Goal: Task Accomplishment & Management: Complete application form

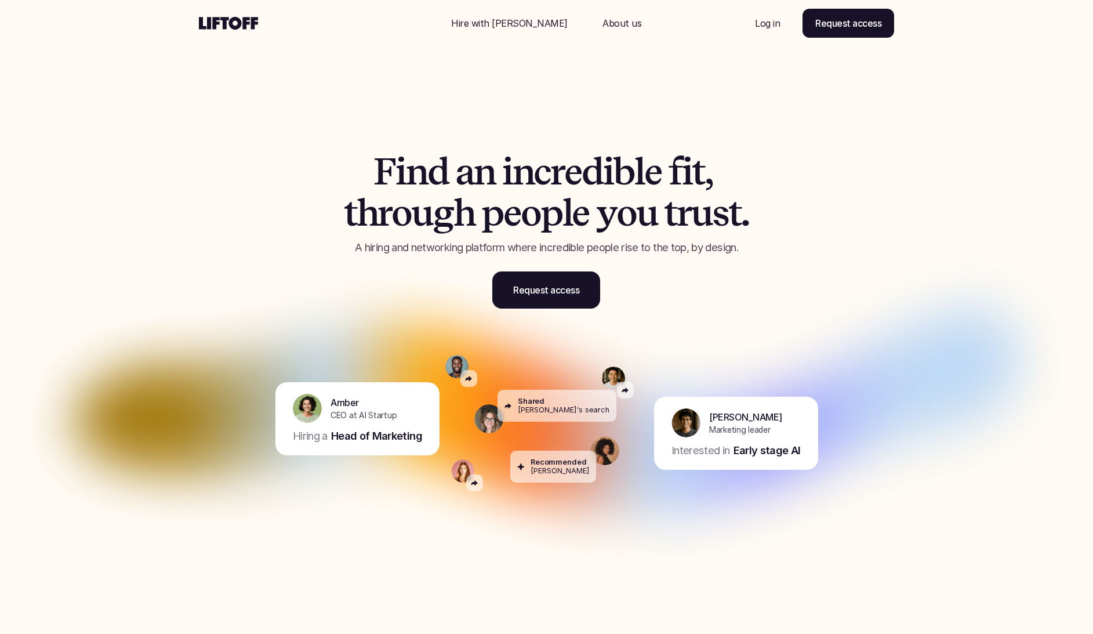
click at [763, 24] on p "Log in" at bounding box center [767, 23] width 25 height 14
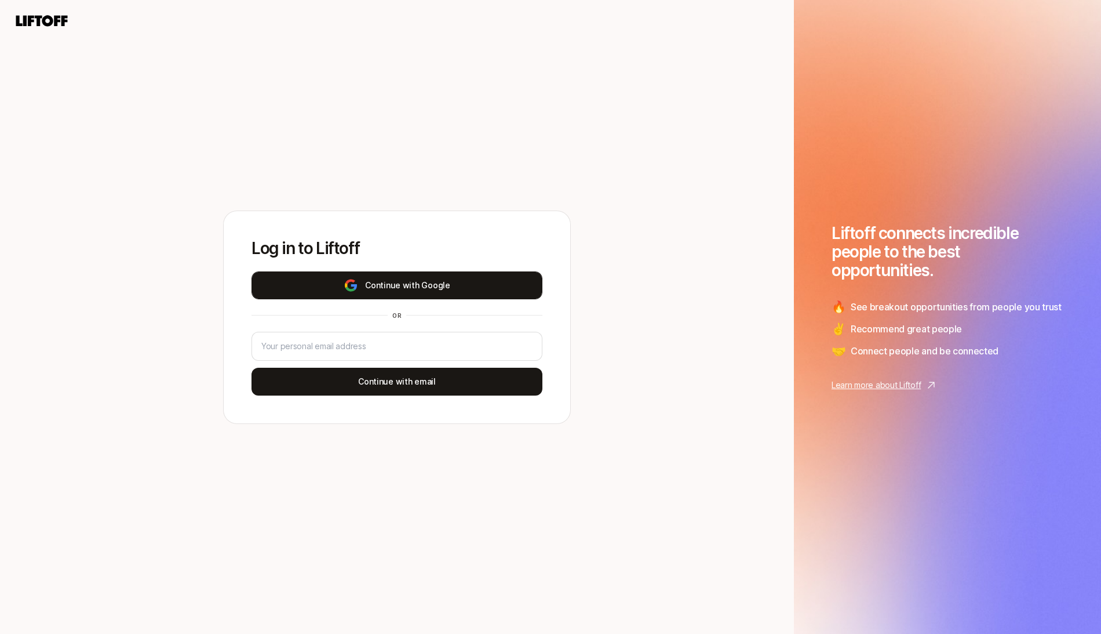
click at [492, 282] on button "Continue with Google" at bounding box center [397, 285] width 291 height 28
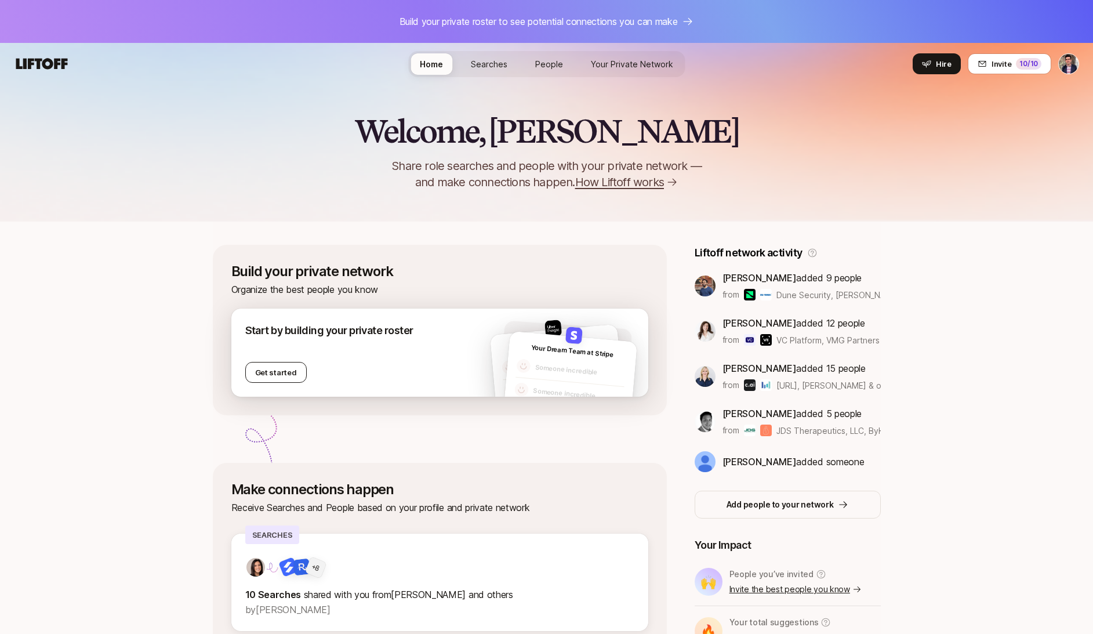
click at [261, 366] on button "Get started" at bounding box center [275, 372] width 61 height 21
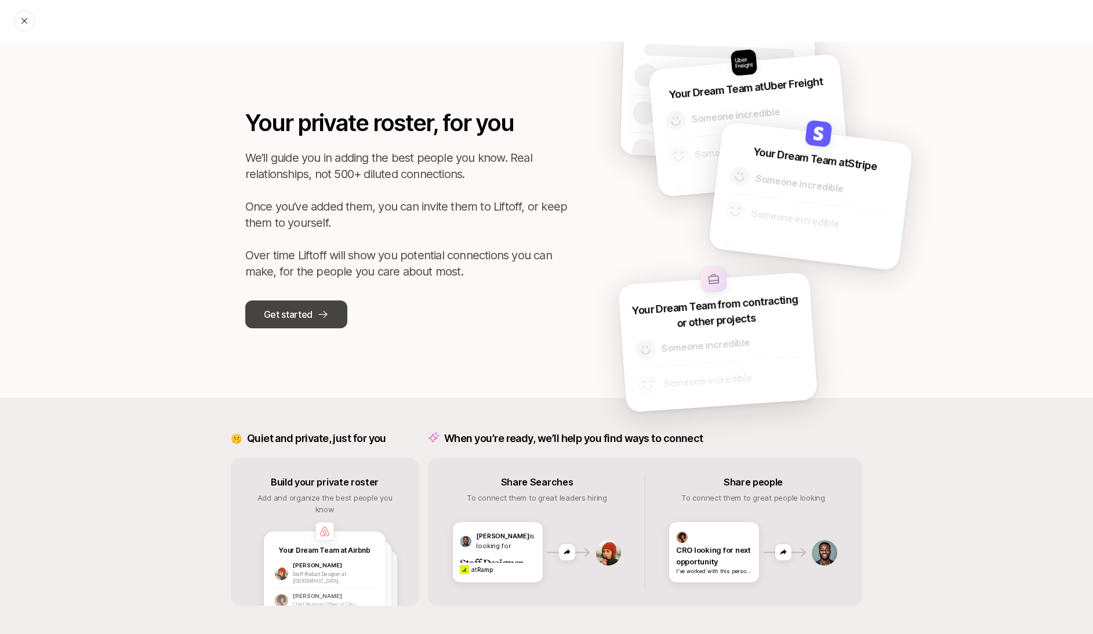
click at [290, 324] on button "Get started" at bounding box center [296, 314] width 102 height 28
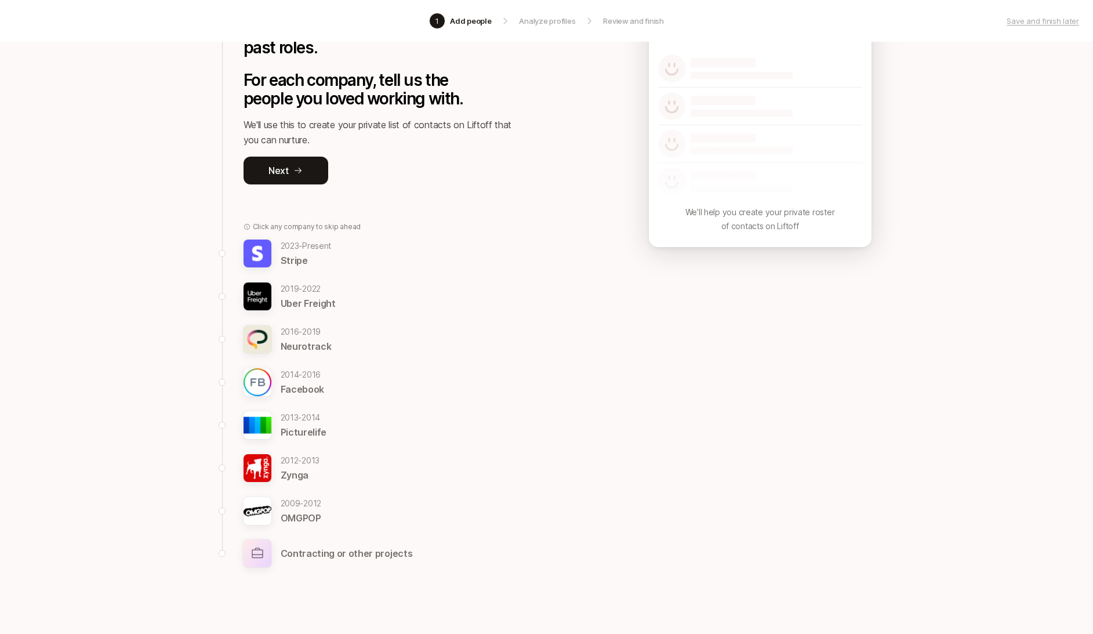
scroll to position [128, 0]
click at [283, 297] on p "Uber Freight" at bounding box center [308, 303] width 55 height 15
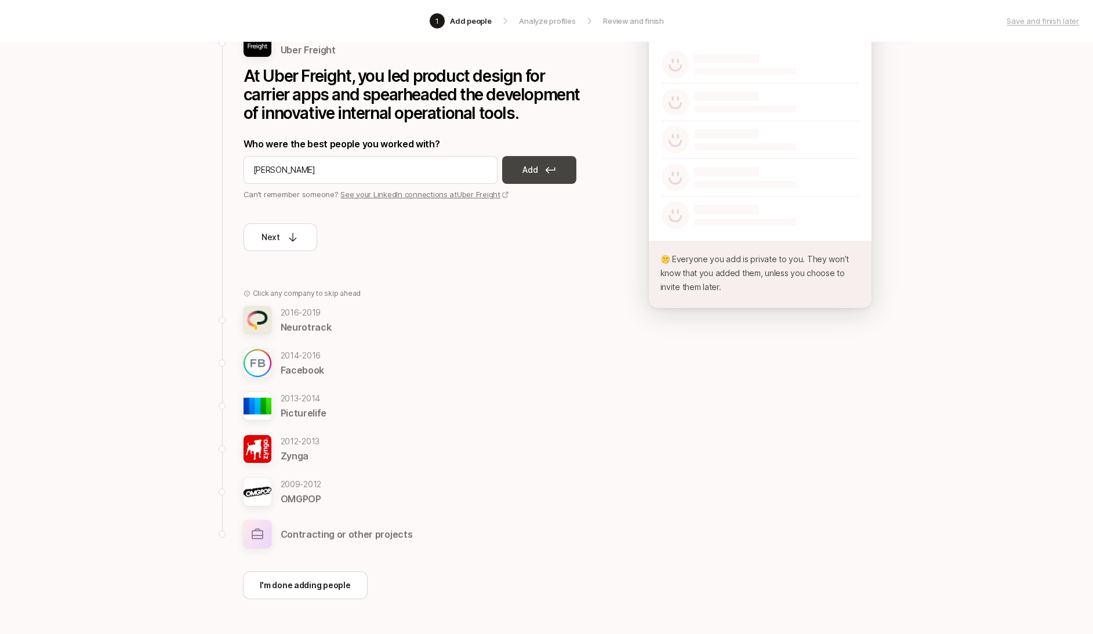
type input "[PERSON_NAME]"
click at [528, 172] on p "Add" at bounding box center [529, 170] width 15 height 14
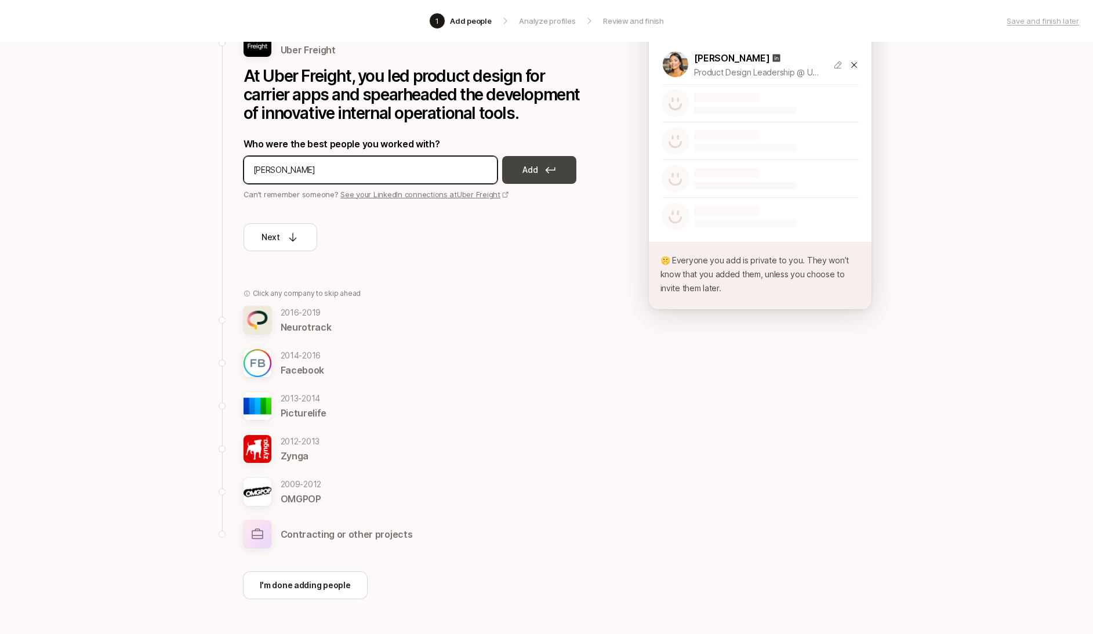
type input "[PERSON_NAME]"
click at [530, 166] on p "Add" at bounding box center [529, 170] width 15 height 14
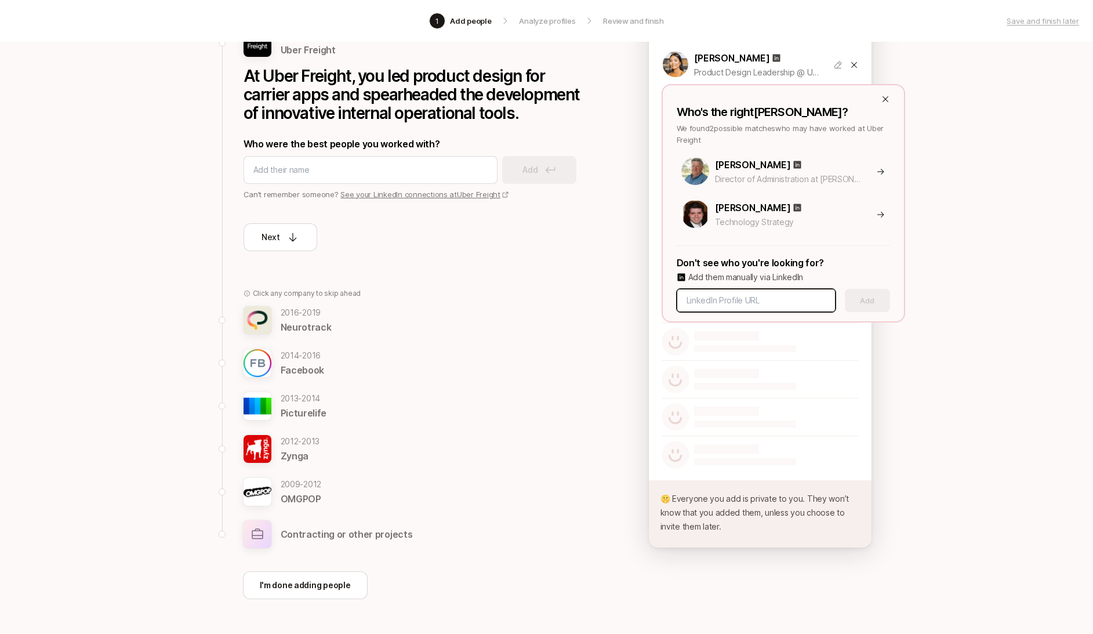
click at [791, 301] on input at bounding box center [755, 300] width 139 height 14
type input "[PERSON_NAME]"
click at [889, 98] on div "Who's the right [PERSON_NAME] ? We found 2 possible matches who may have worked…" at bounding box center [782, 203] width 243 height 238
click at [885, 99] on icon at bounding box center [885, 99] width 6 height 6
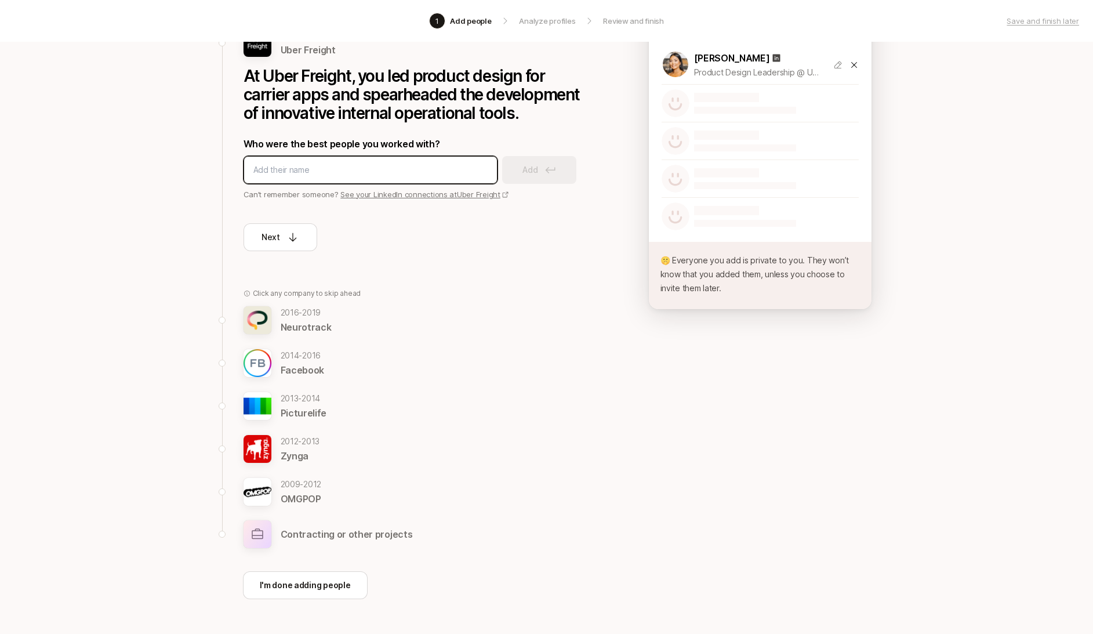
click at [282, 173] on input at bounding box center [370, 170] width 234 height 14
type input "[PERSON_NAME]"
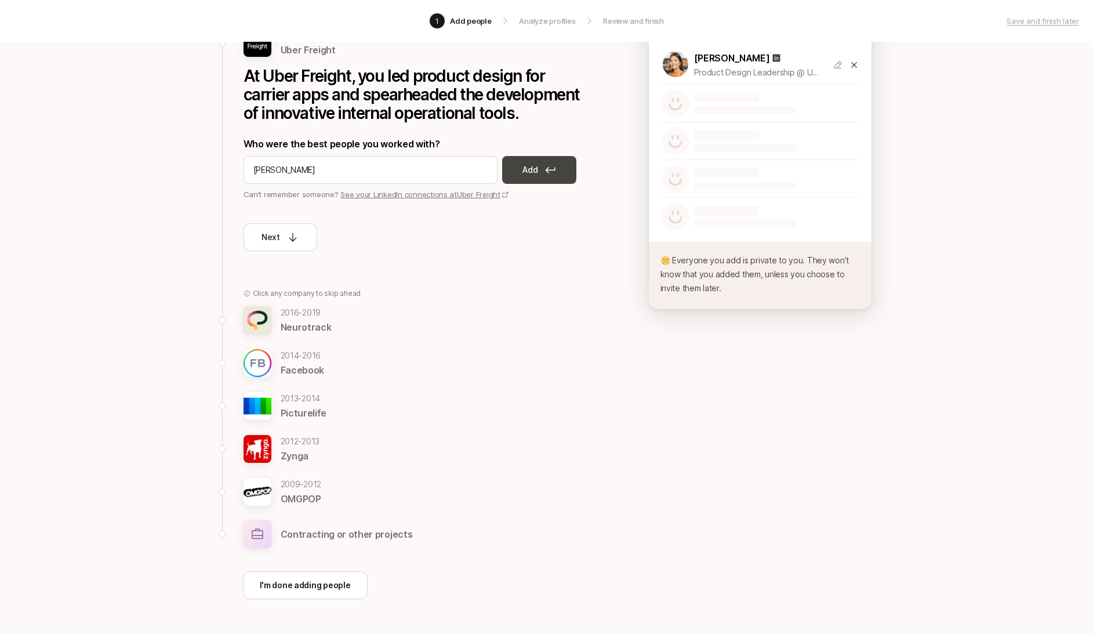
click at [538, 166] on button "Add" at bounding box center [539, 170] width 74 height 28
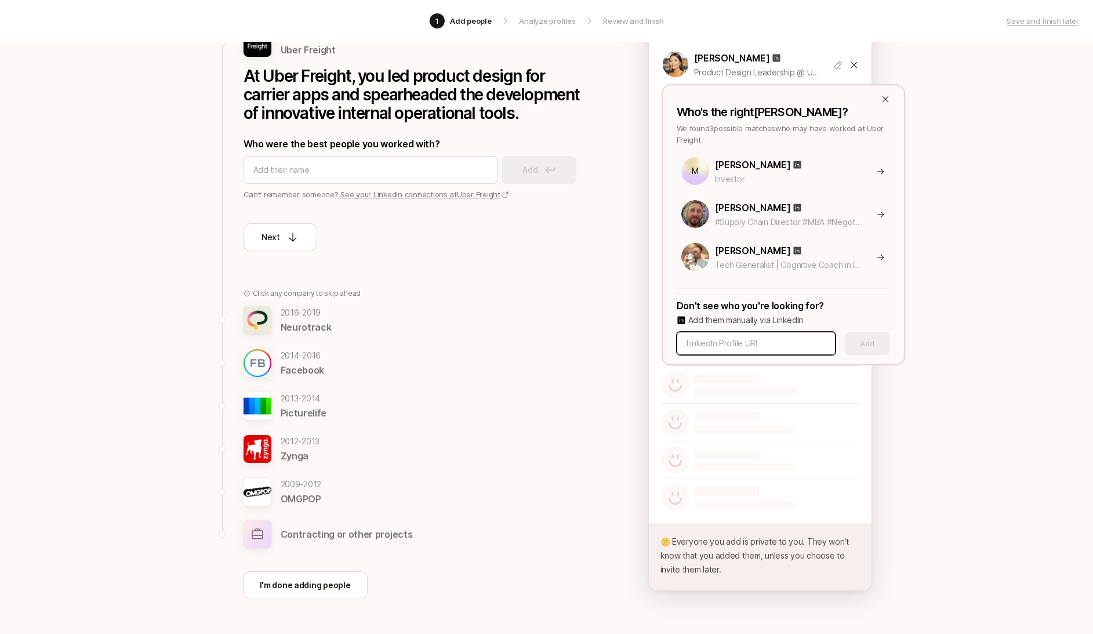
click at [767, 345] on input at bounding box center [755, 343] width 139 height 14
paste input "[URL][DOMAIN_NAME]"
type input "[URL][DOMAIN_NAME]"
click at [865, 345] on button "Add" at bounding box center [867, 343] width 45 height 23
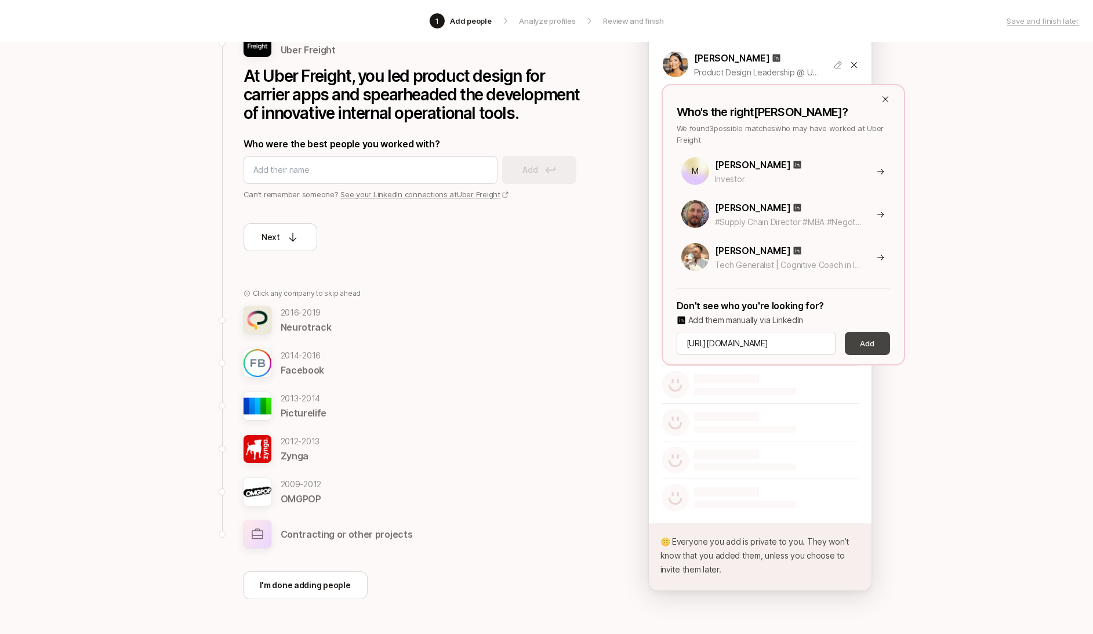
scroll to position [0, 0]
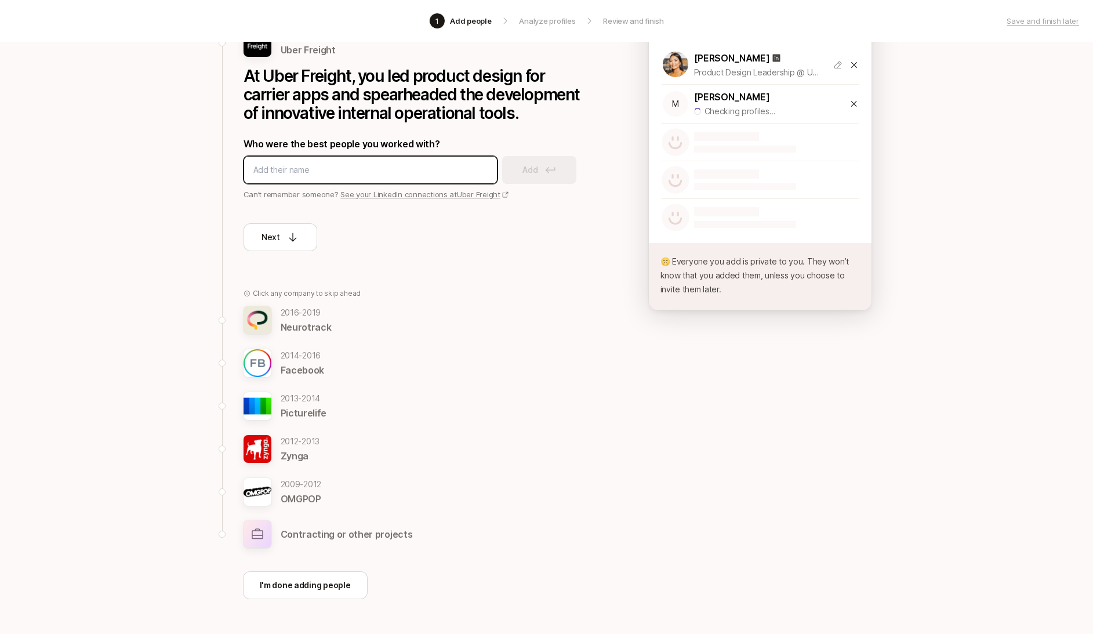
click at [291, 172] on input at bounding box center [370, 170] width 234 height 14
type input "[PERSON_NAME]"
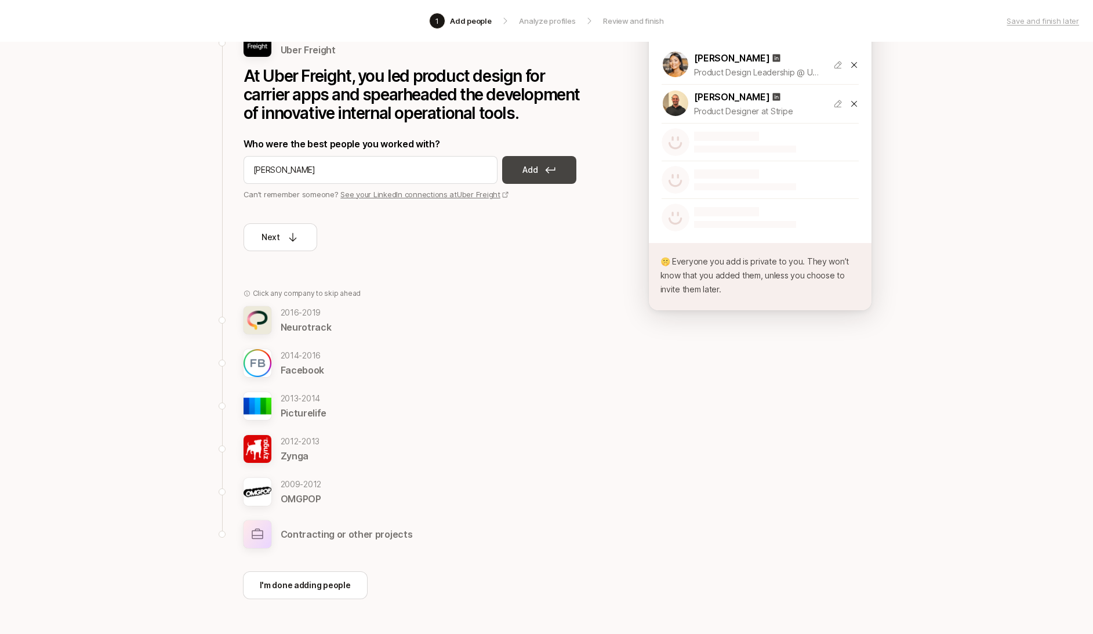
click at [562, 163] on button "Add" at bounding box center [539, 170] width 74 height 28
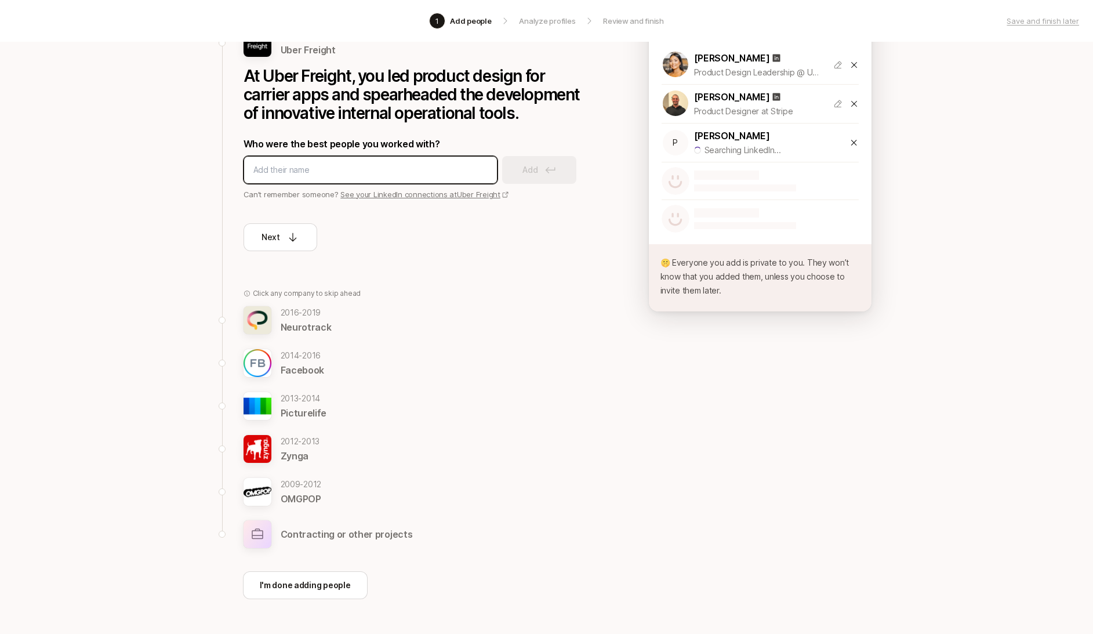
click at [402, 165] on input at bounding box center [370, 170] width 234 height 14
type input "hauhi makoono"
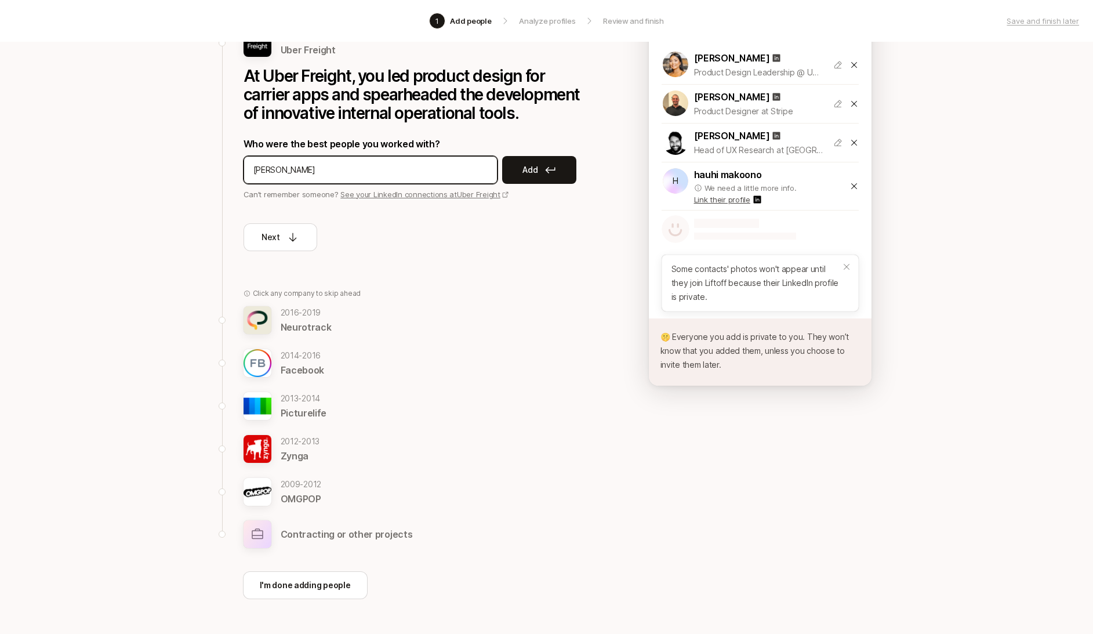
type input "[PERSON_NAME]"
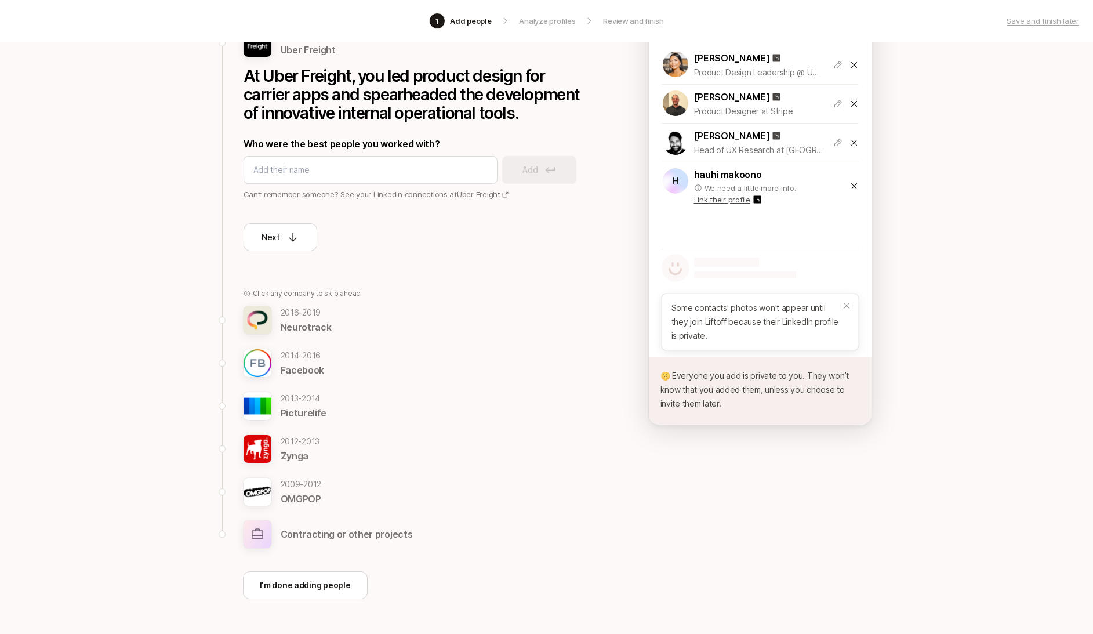
click at [854, 185] on icon at bounding box center [853, 185] width 9 height 9
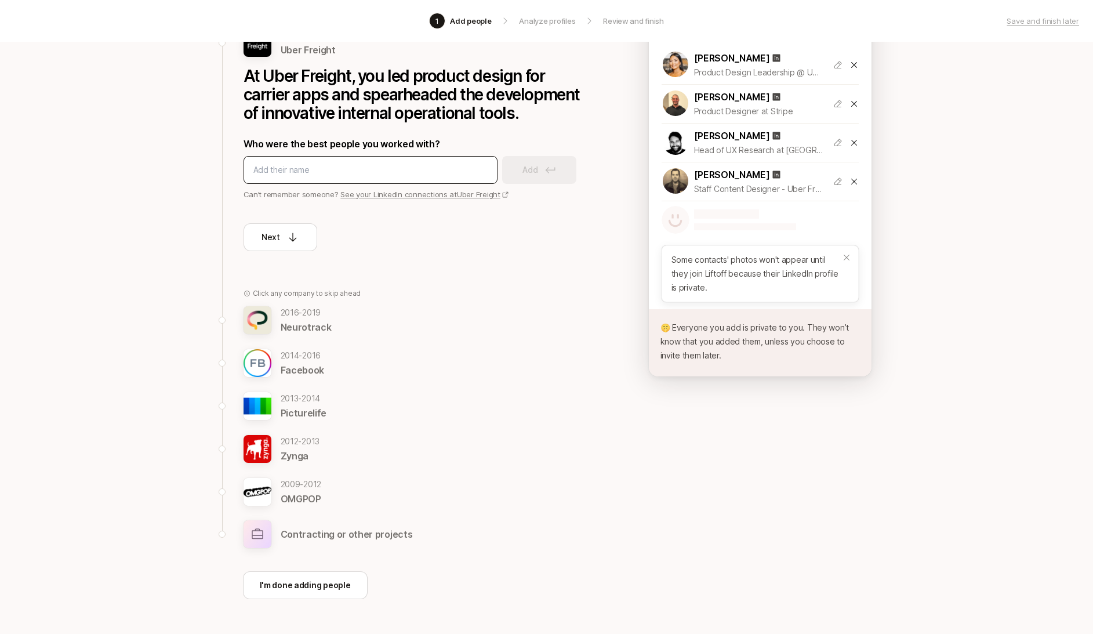
click at [276, 180] on div at bounding box center [370, 170] width 254 height 28
click at [286, 172] on input at bounding box center [370, 170] width 234 height 14
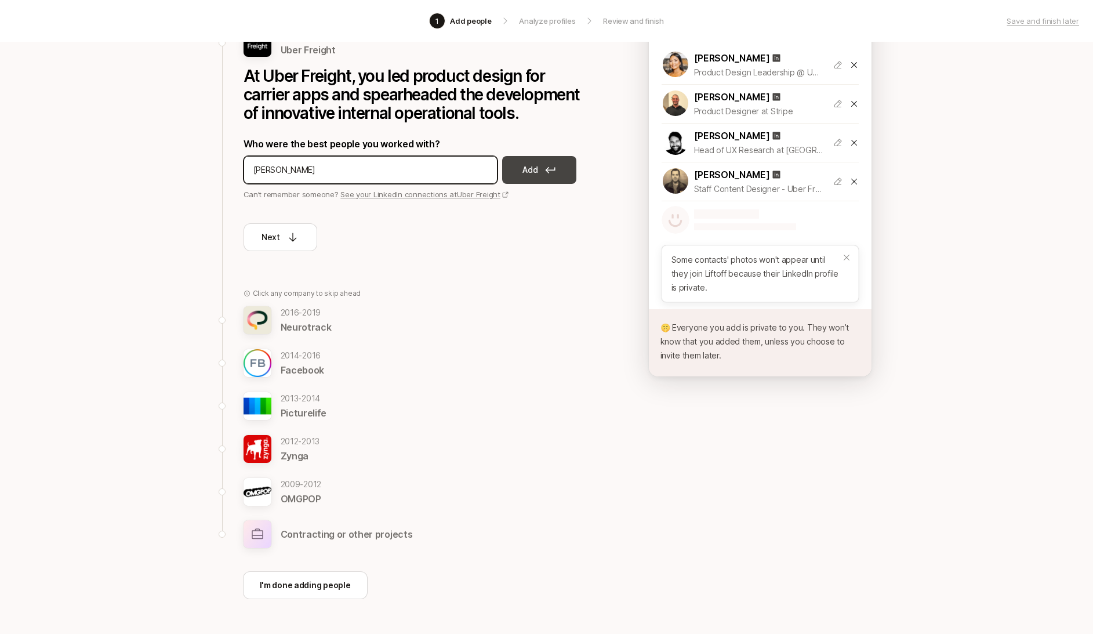
type input "[PERSON_NAME]"
click at [520, 159] on button "Add" at bounding box center [539, 170] width 74 height 28
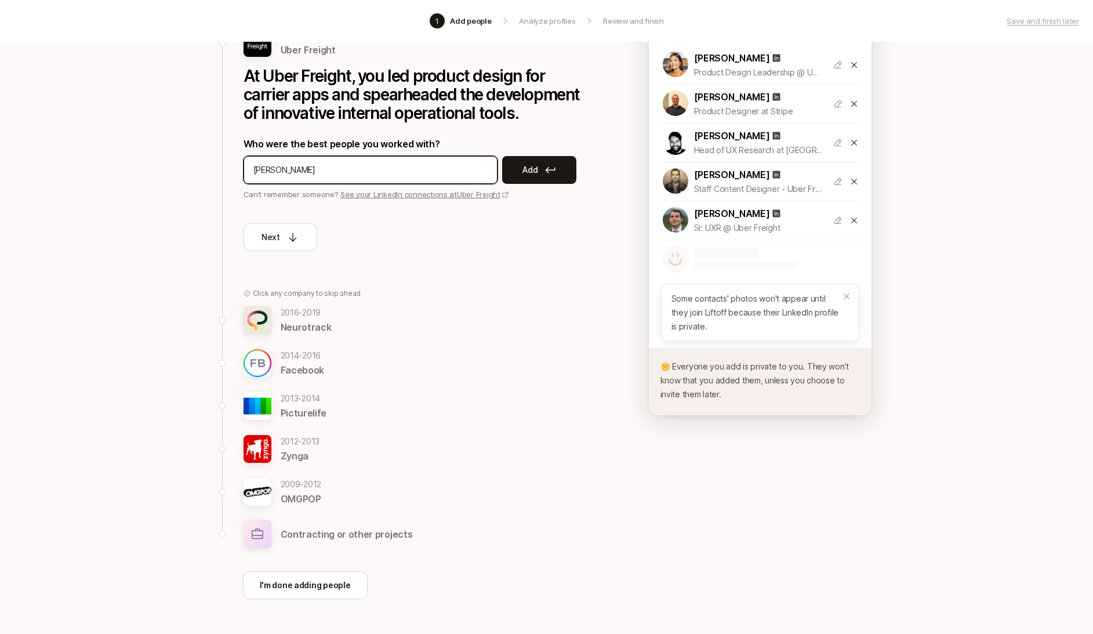
click at [351, 165] on input "[PERSON_NAME]" at bounding box center [370, 170] width 234 height 14
type input "[PERSON_NAME]"
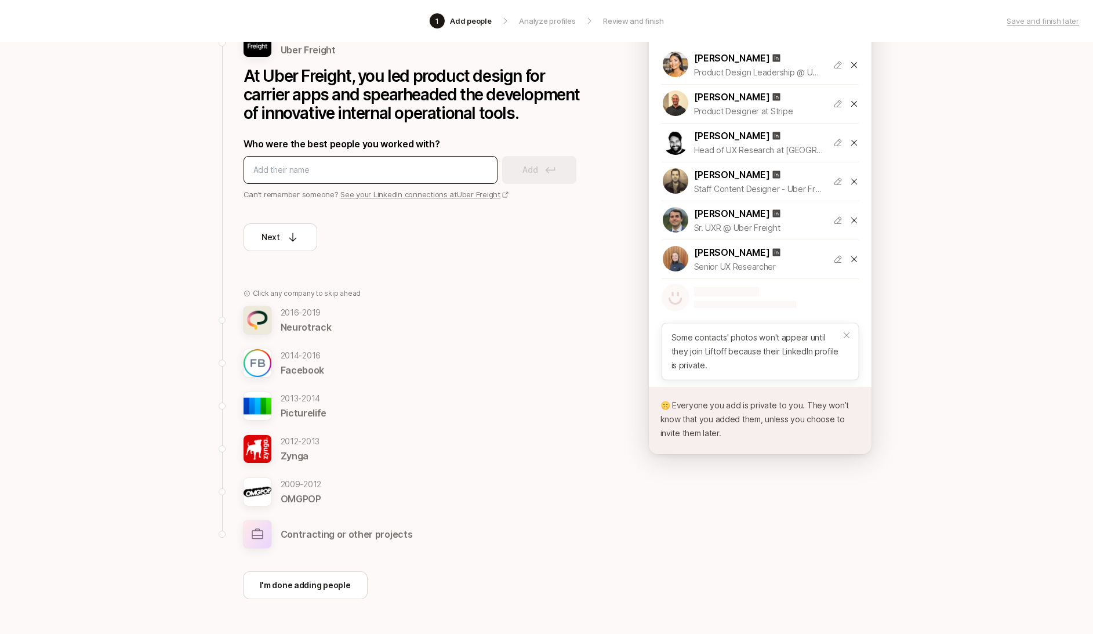
click at [399, 177] on div at bounding box center [370, 170] width 254 height 28
click at [397, 175] on input at bounding box center [370, 170] width 234 height 14
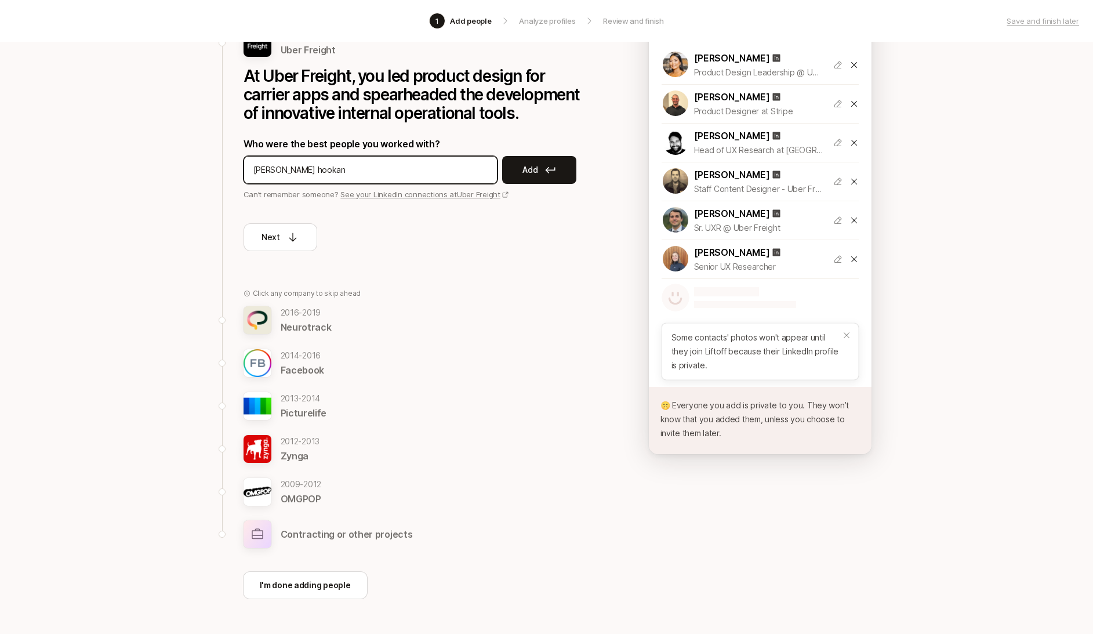
type input "[PERSON_NAME]"
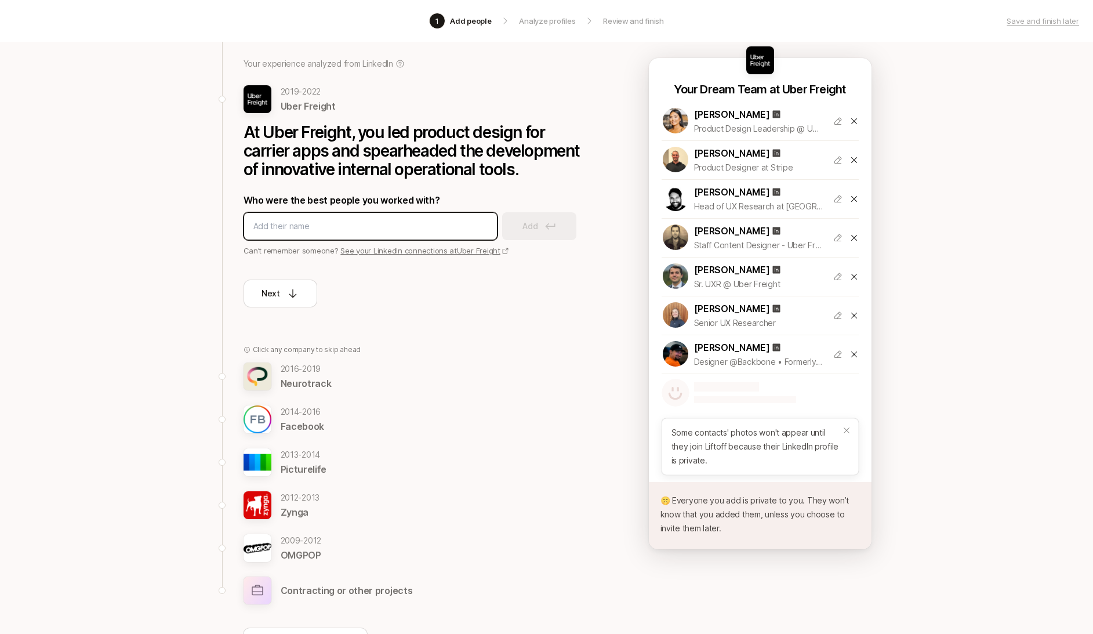
scroll to position [74, 0]
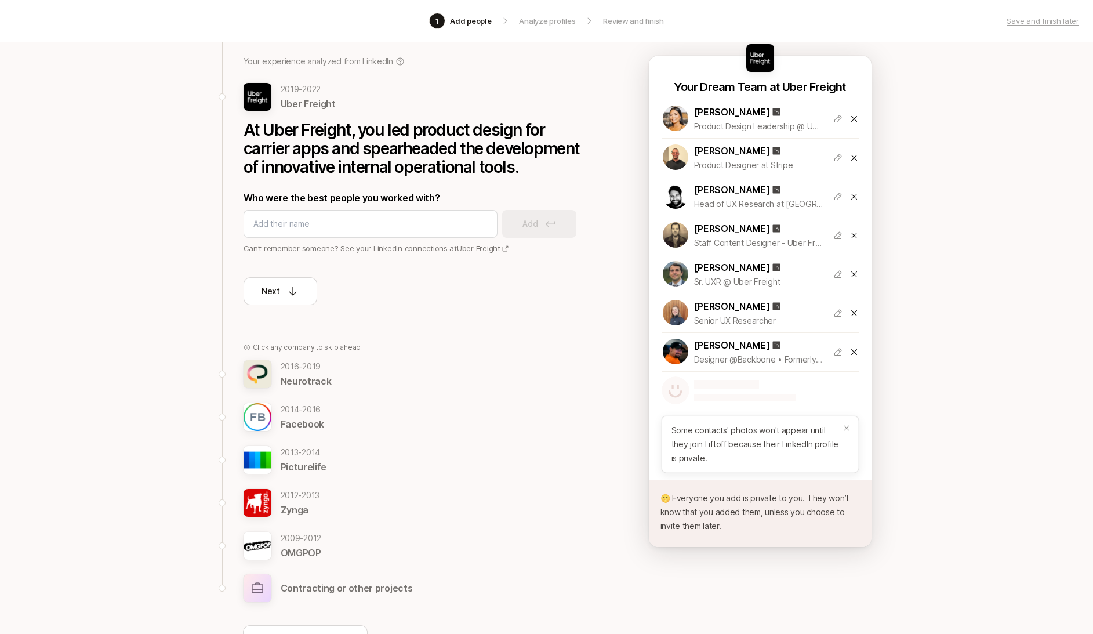
click at [381, 208] on div "Who were the best people you worked with? Add Can’t remember someone? See your …" at bounding box center [417, 222] width 348 height 64
click at [363, 217] on input at bounding box center [370, 224] width 234 height 14
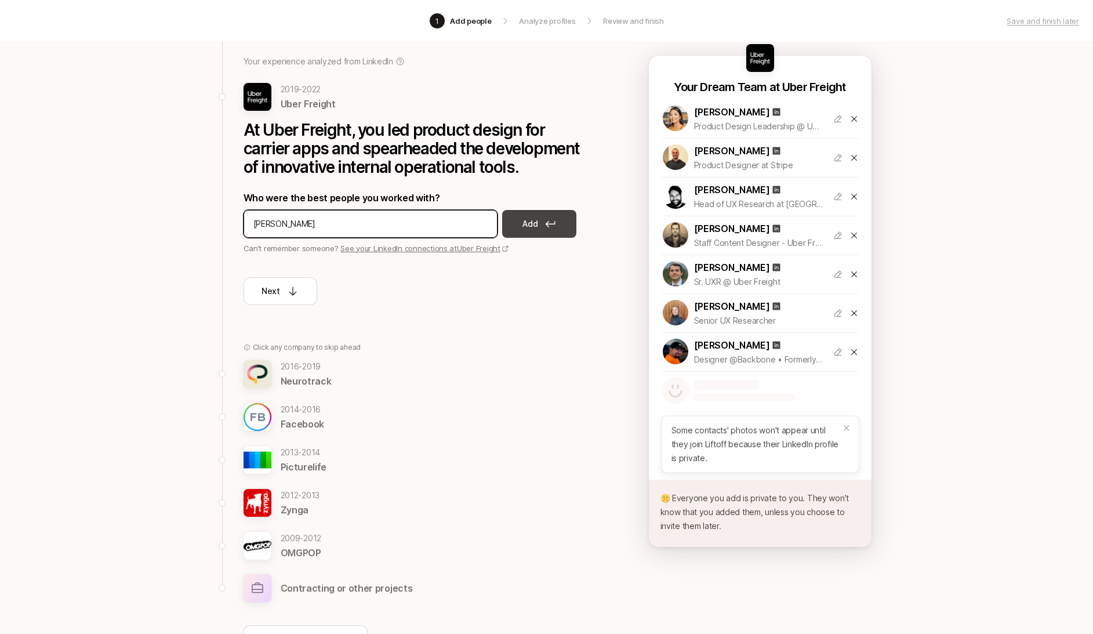
type input "[PERSON_NAME]"
click at [554, 218] on button "Add" at bounding box center [539, 224] width 74 height 28
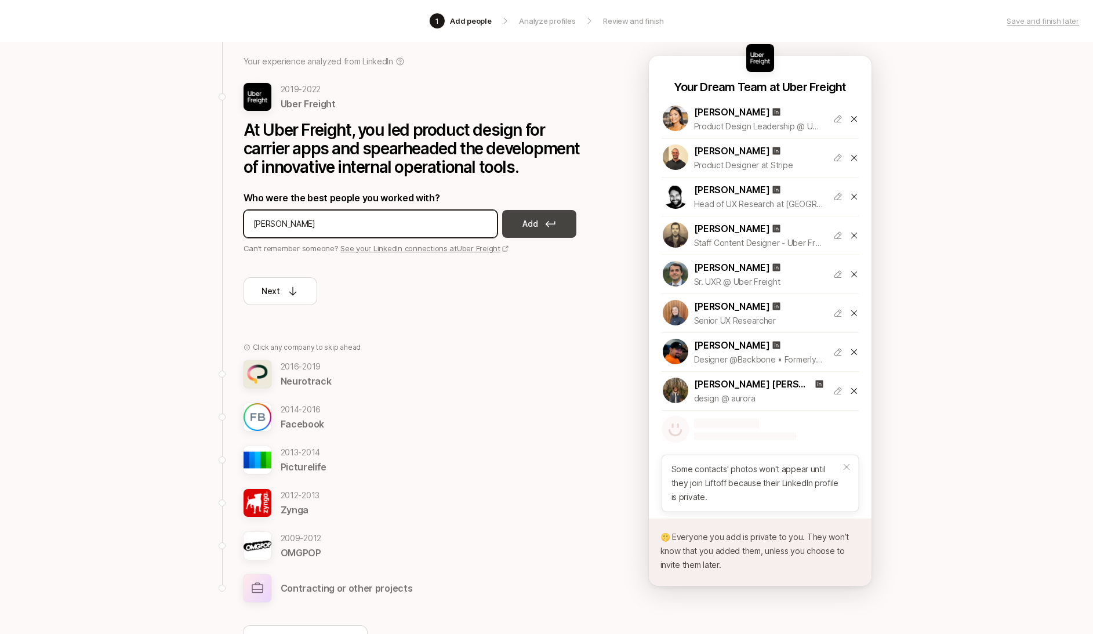
type input "[PERSON_NAME]"
click at [521, 222] on button "Add" at bounding box center [539, 224] width 74 height 28
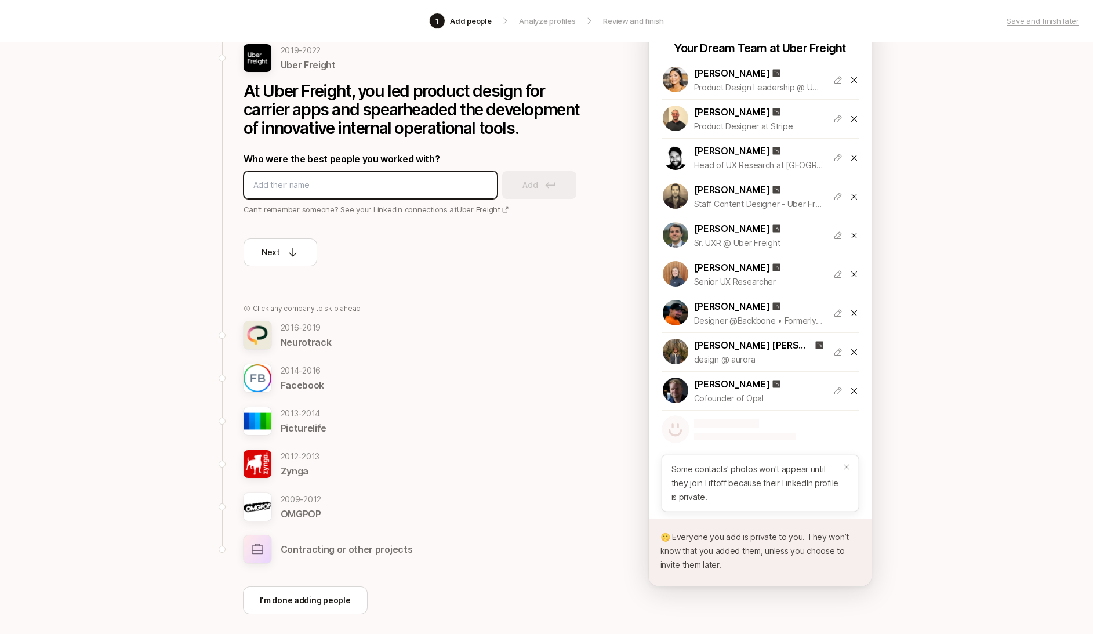
scroll to position [168, 0]
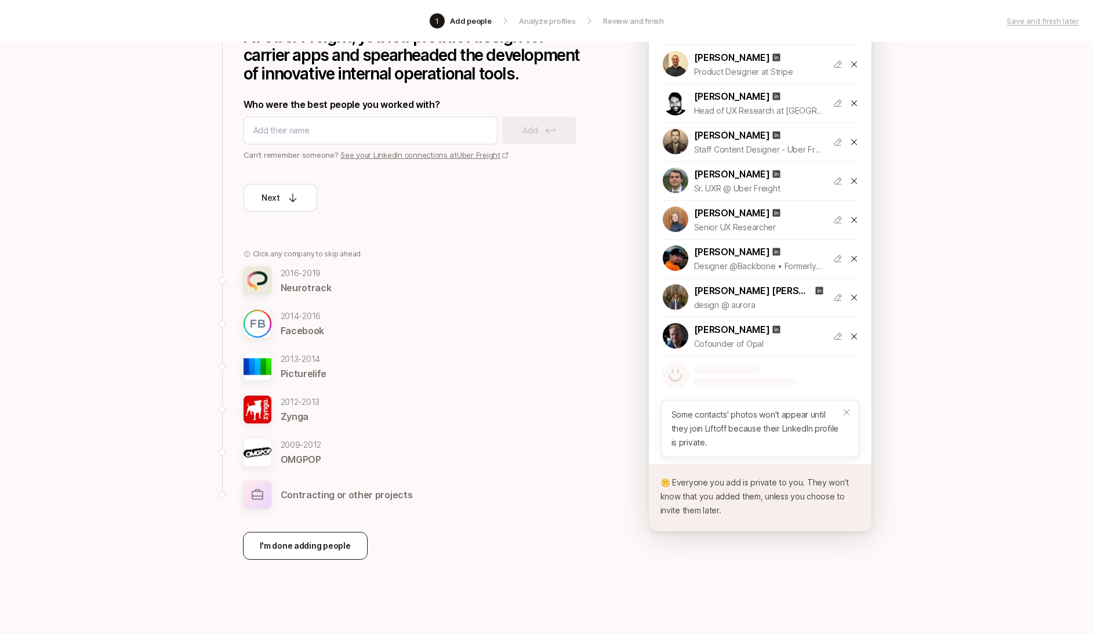
click at [363, 552] on button "I'm done adding people" at bounding box center [305, 546] width 125 height 28
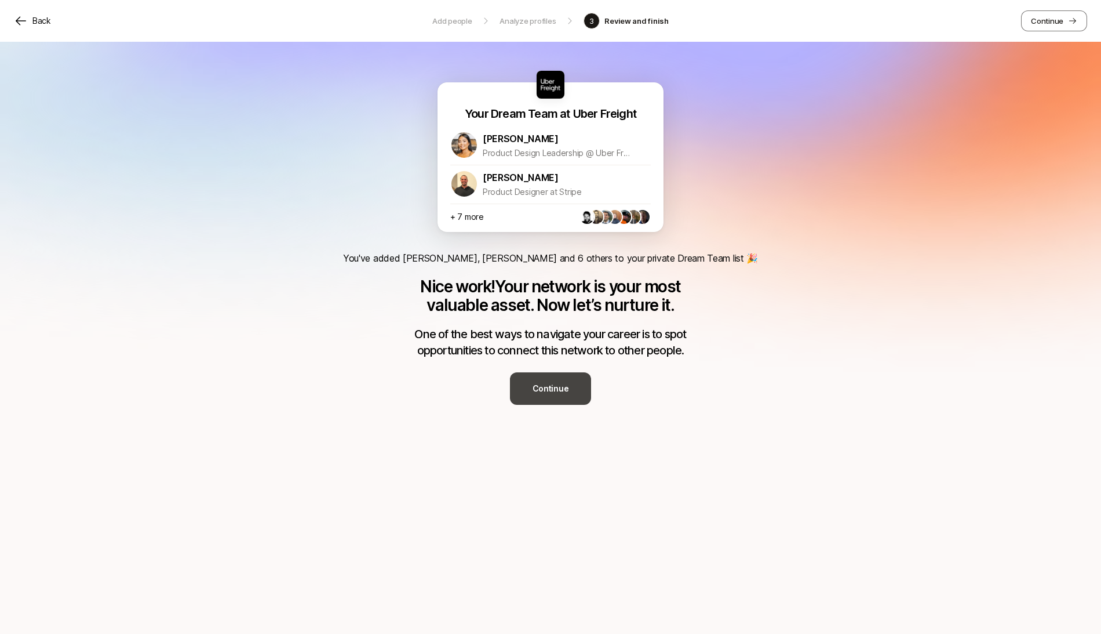
click at [577, 387] on button "Continue" at bounding box center [550, 388] width 81 height 32
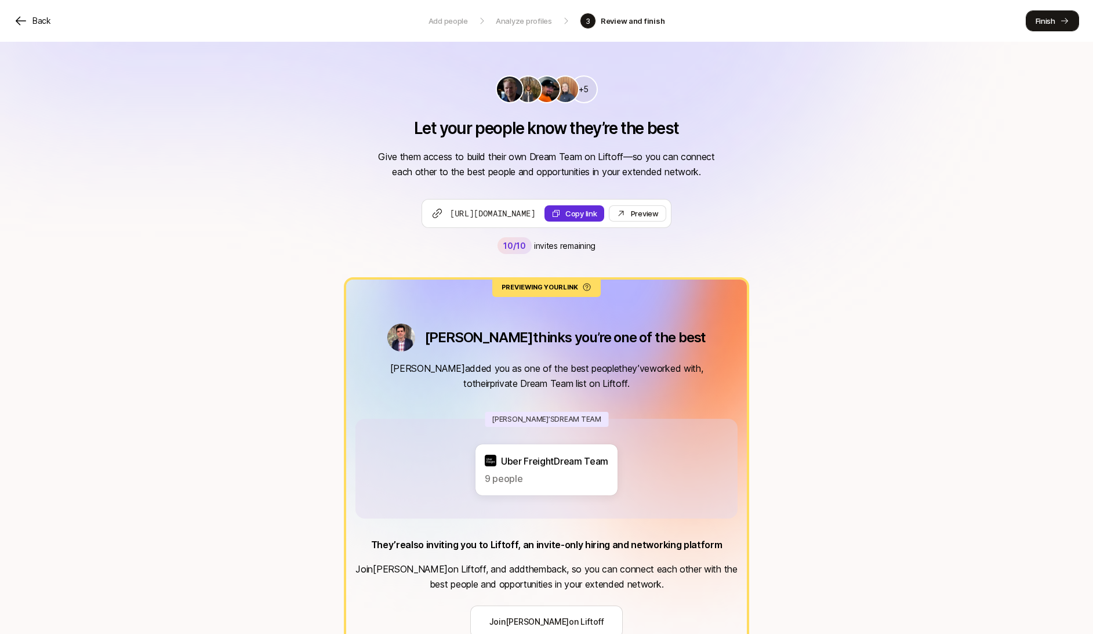
click at [1057, 21] on button "Finish" at bounding box center [1051, 20] width 53 height 21
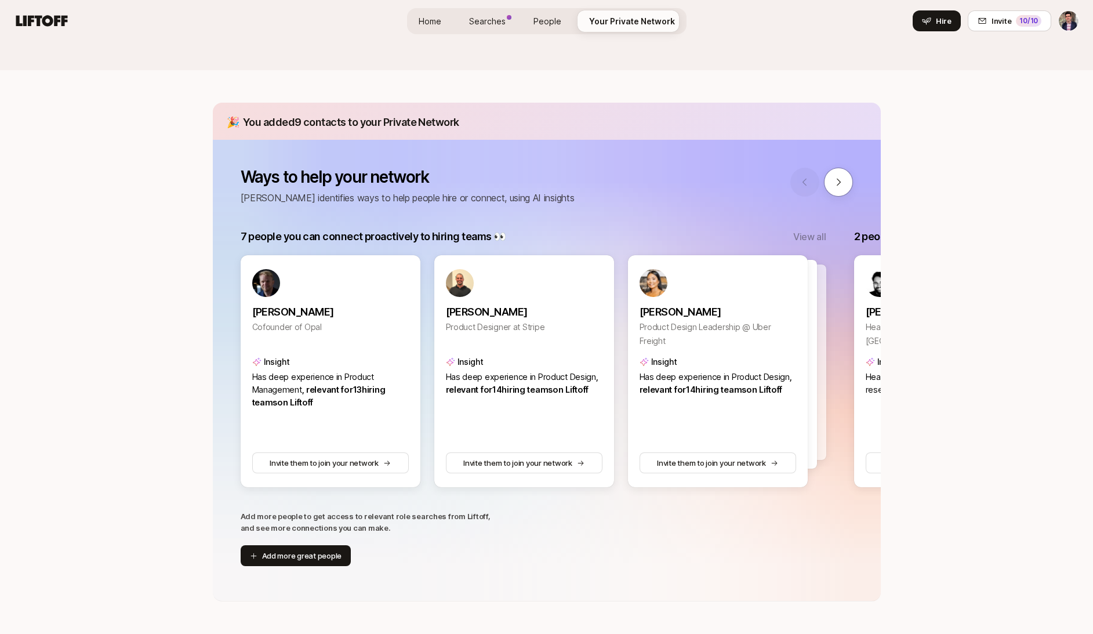
scroll to position [130, 0]
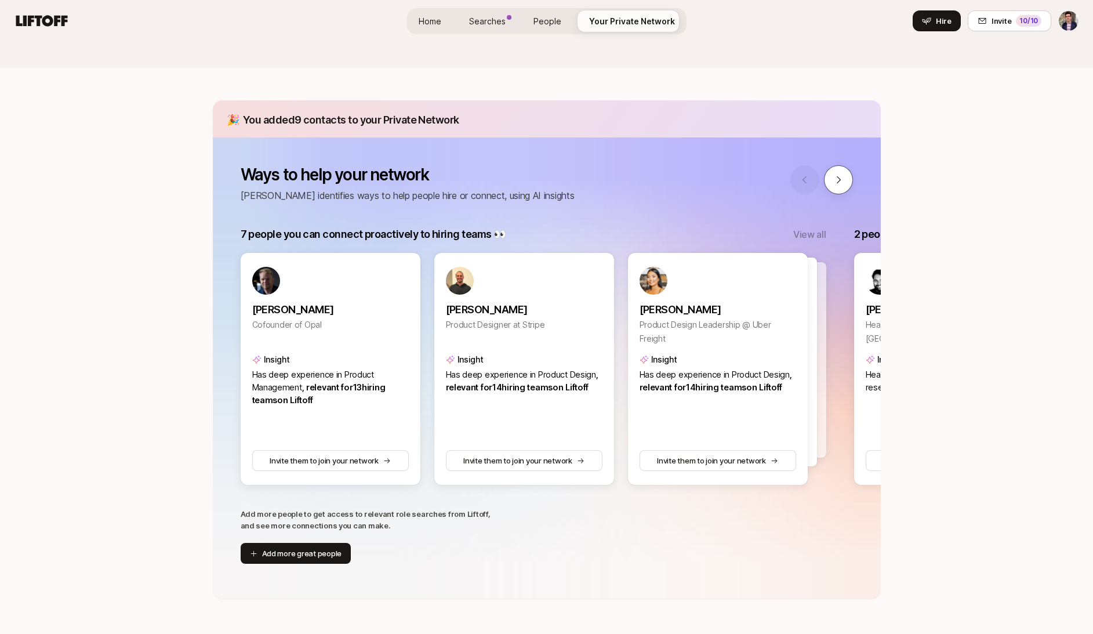
click at [846, 178] on button at bounding box center [838, 179] width 29 height 29
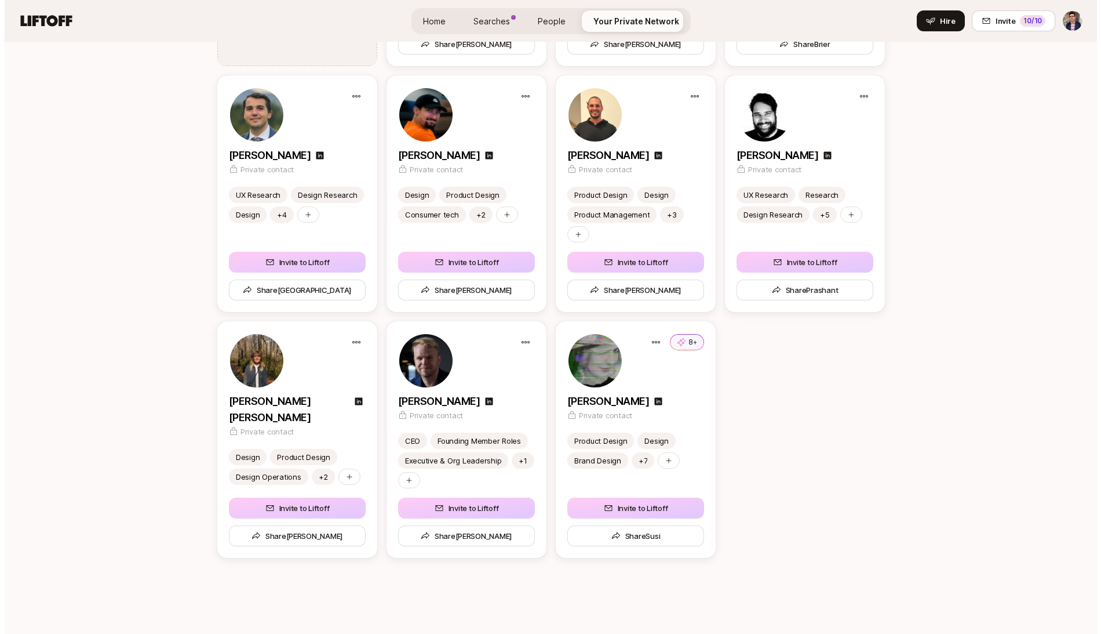
scroll to position [1831, 0]
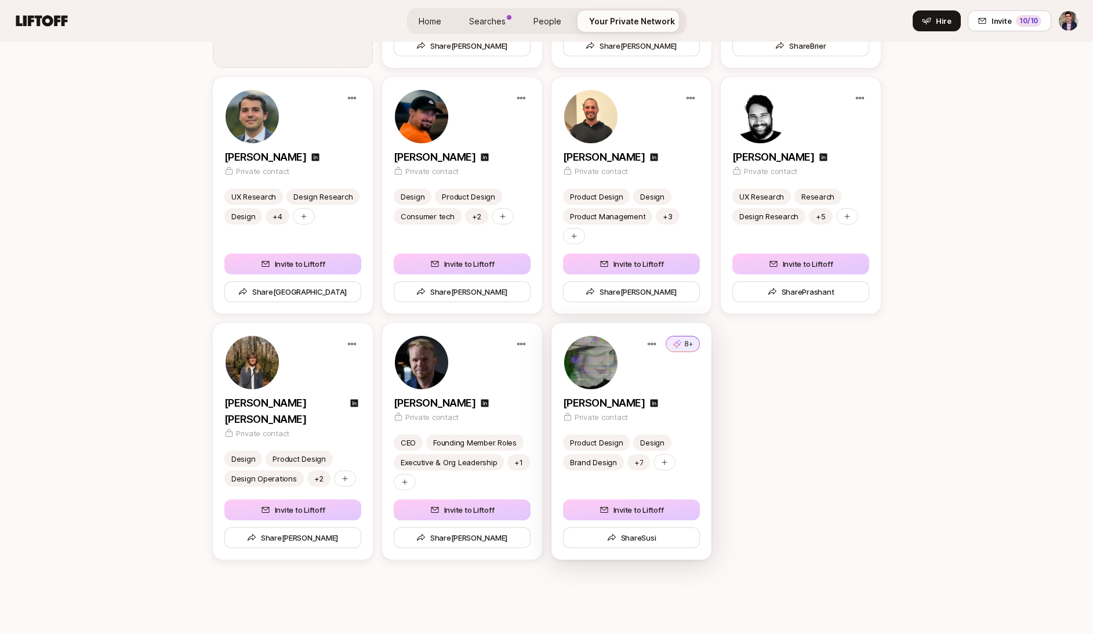
click at [683, 341] on button "8+" at bounding box center [682, 344] width 34 height 16
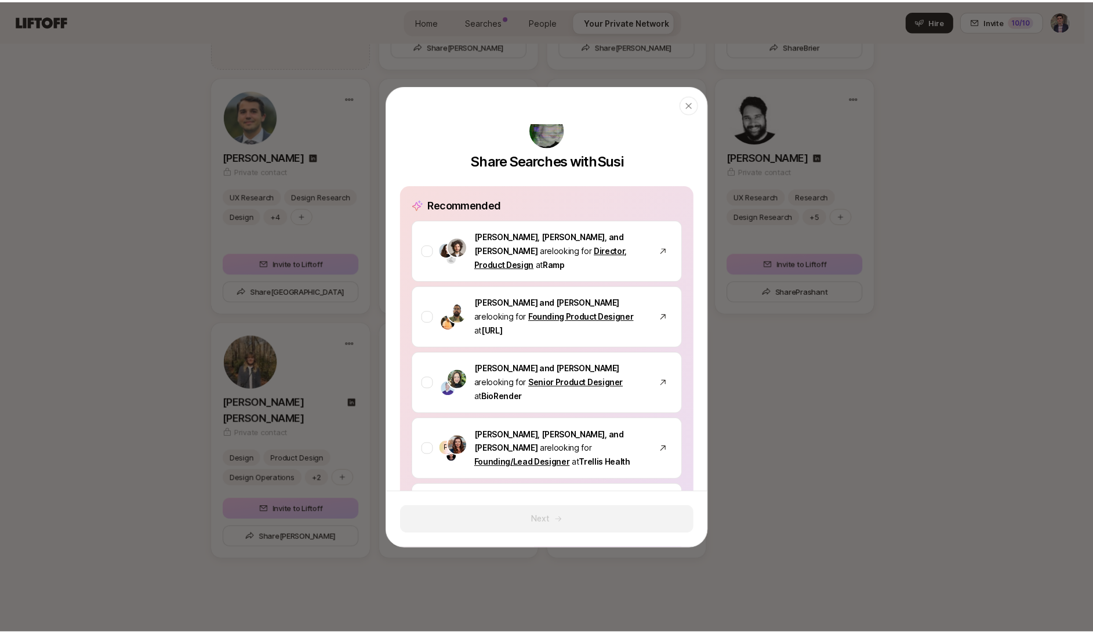
scroll to position [14, 0]
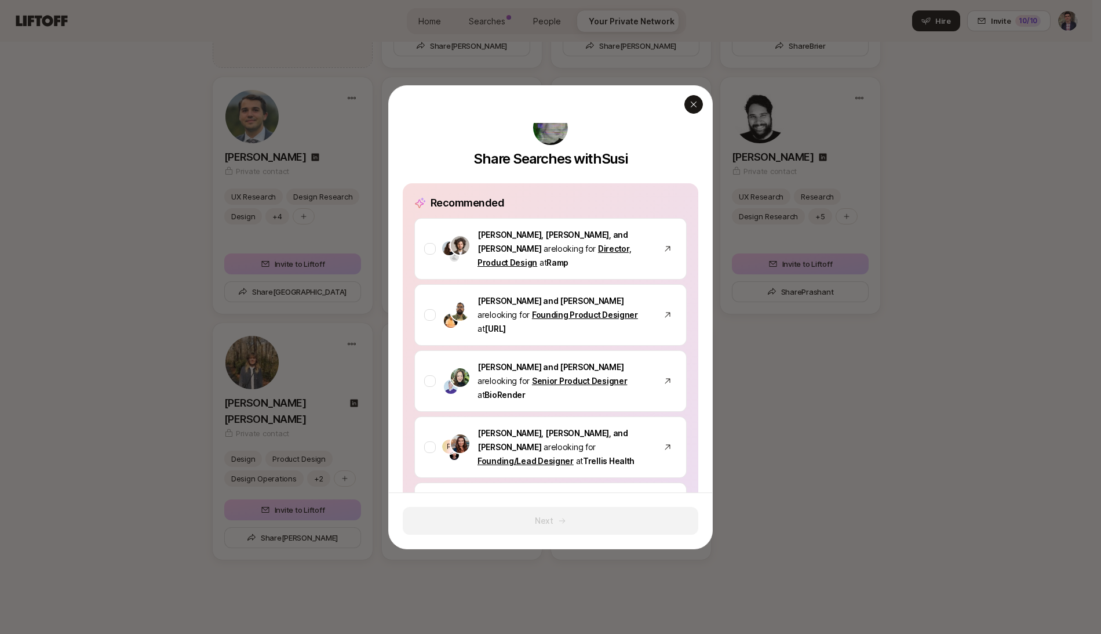
click at [692, 105] on icon "button" at bounding box center [694, 104] width 6 height 6
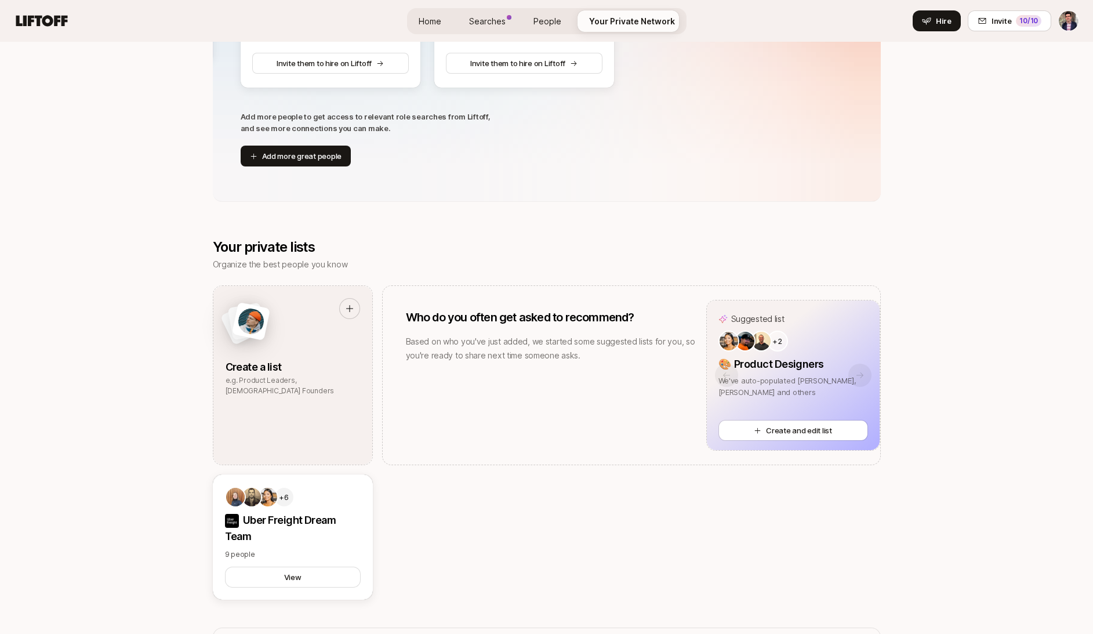
scroll to position [0, 0]
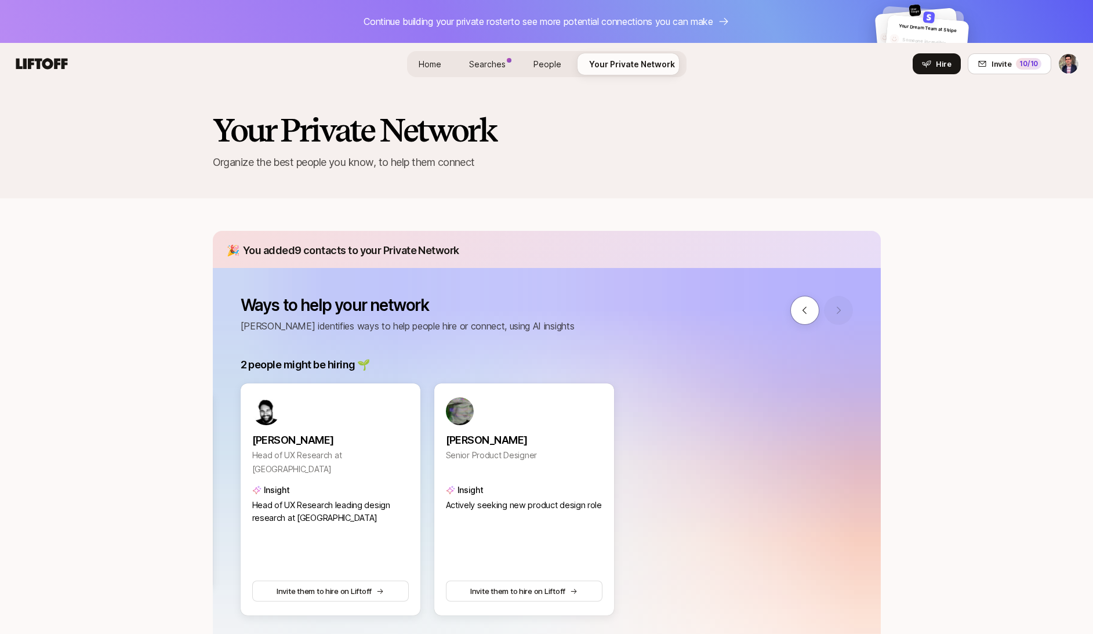
click at [547, 65] on span "People" at bounding box center [547, 64] width 28 height 10
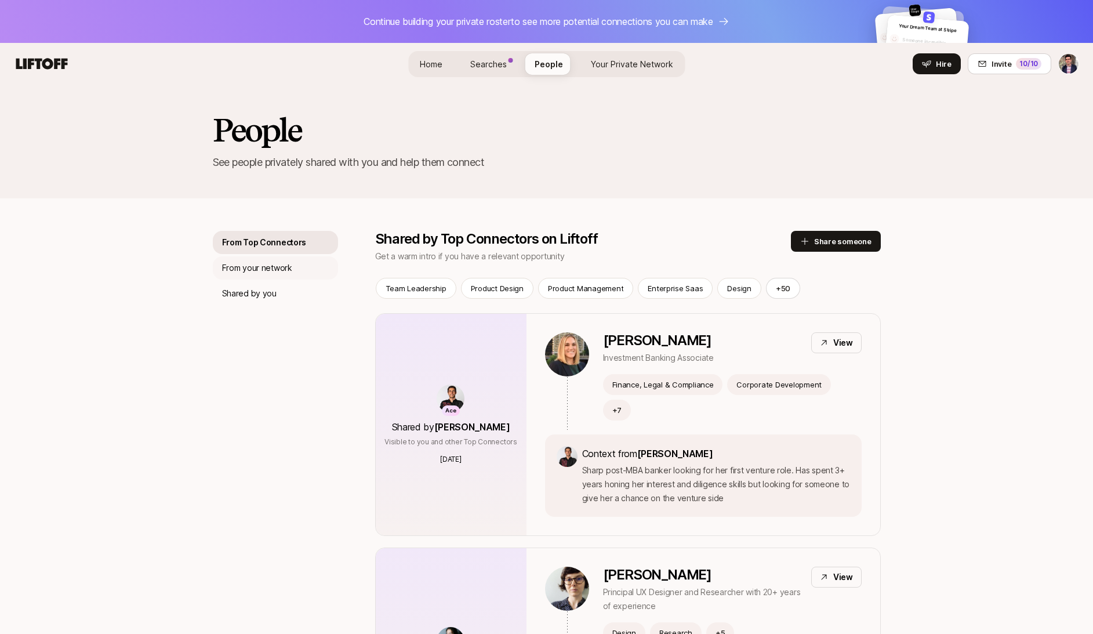
click at [263, 263] on p "From your network" at bounding box center [257, 268] width 70 height 14
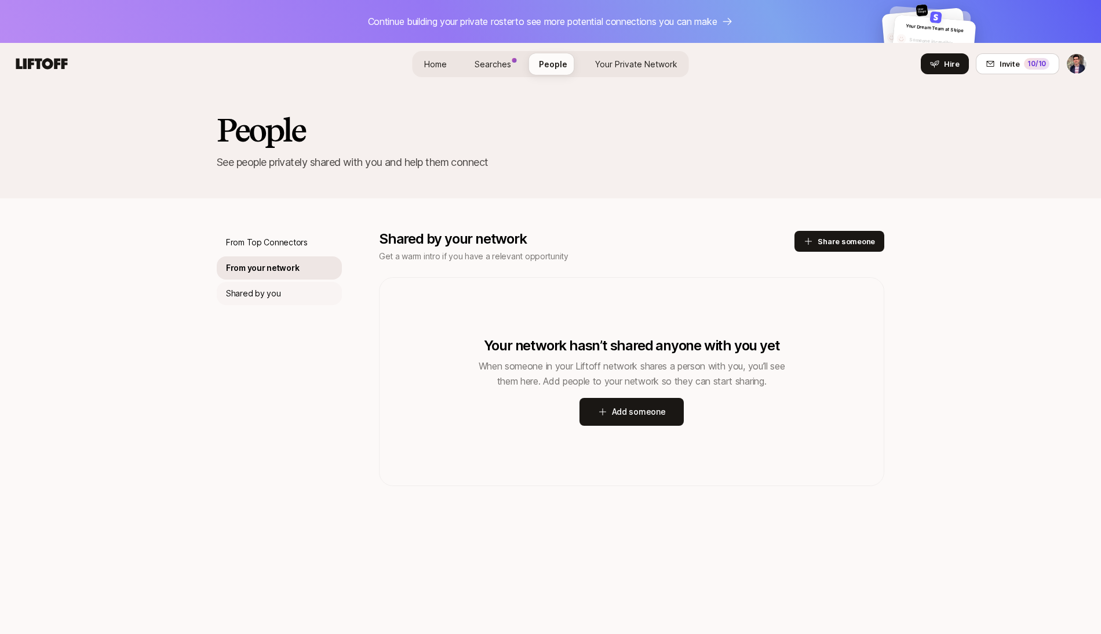
click at [244, 293] on p "Shared by you" at bounding box center [253, 293] width 54 height 14
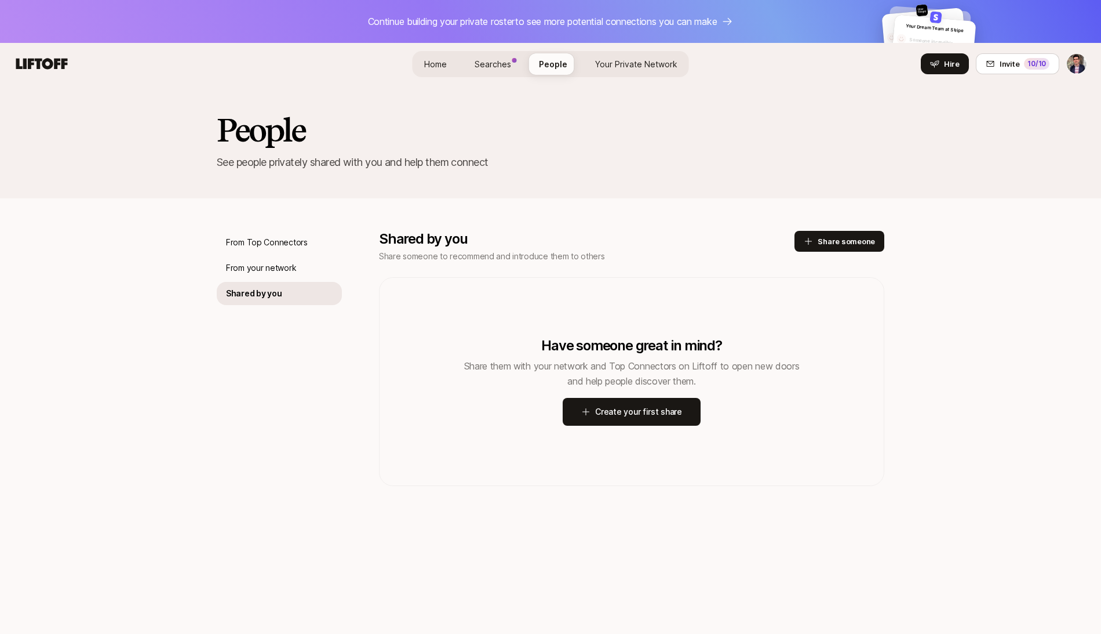
click at [428, 61] on span "Home" at bounding box center [435, 64] width 23 height 10
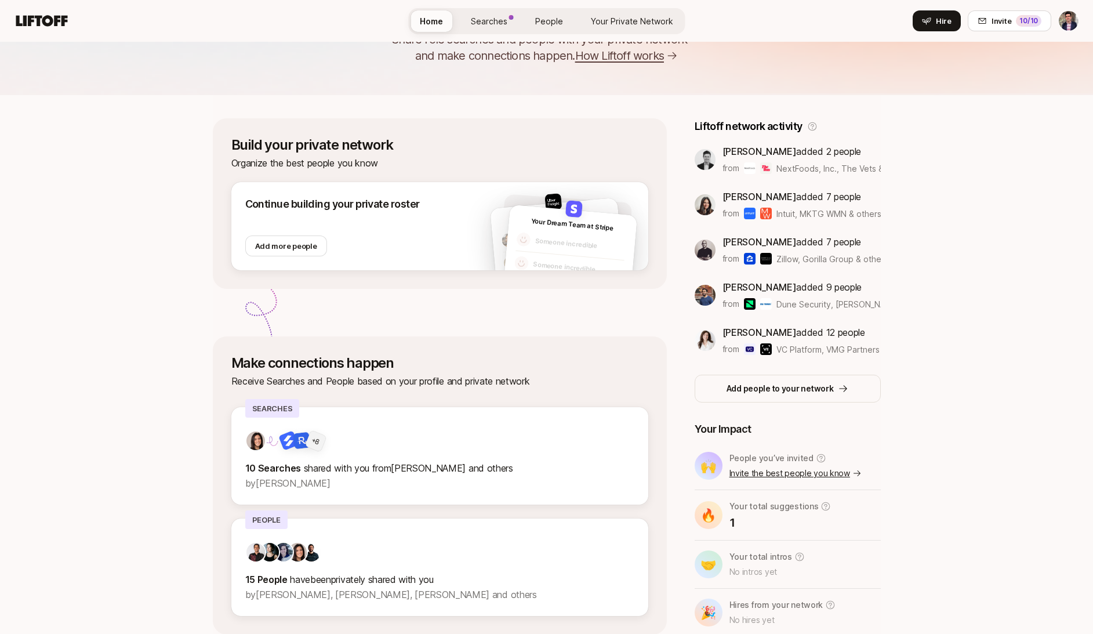
scroll to position [173, 0]
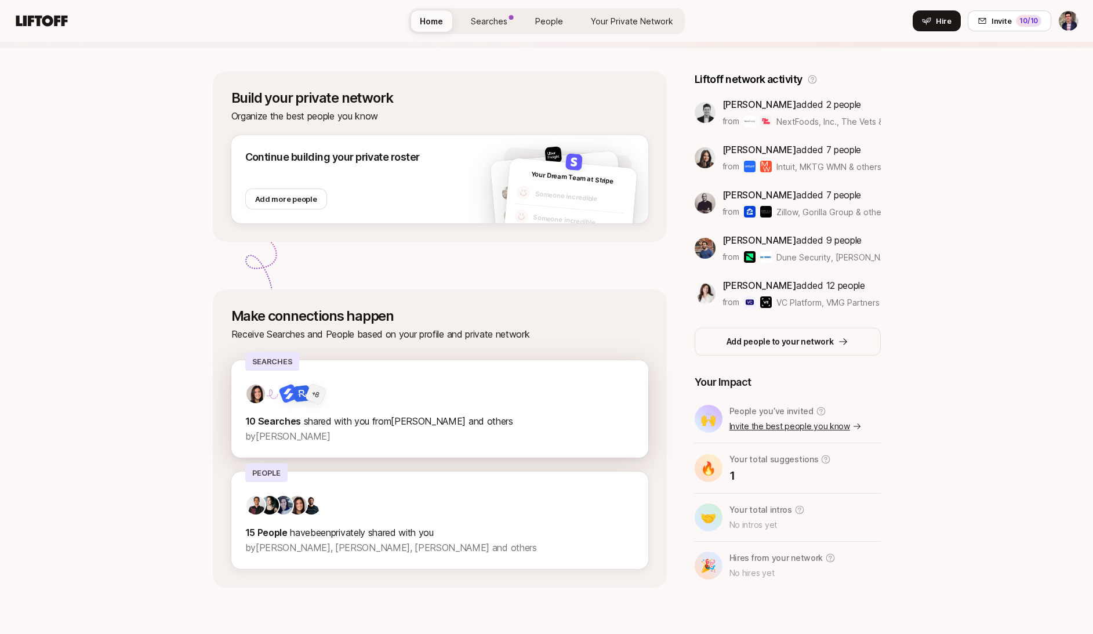
click at [352, 431] on p "by [PERSON_NAME]" at bounding box center [439, 435] width 389 height 15
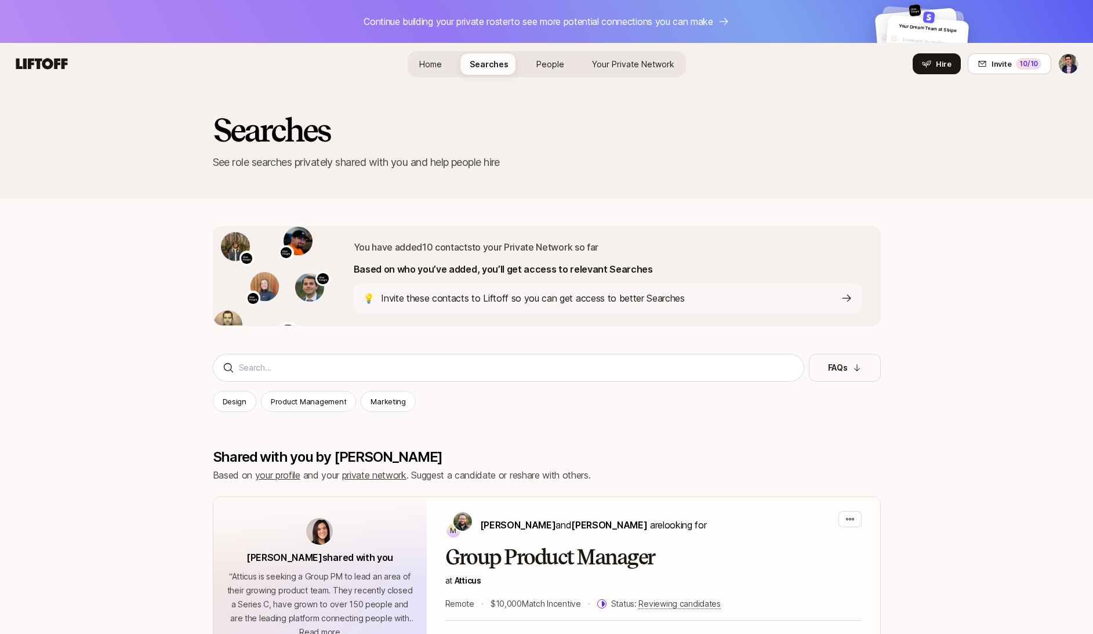
click at [435, 70] on link "Home" at bounding box center [430, 63] width 41 height 21
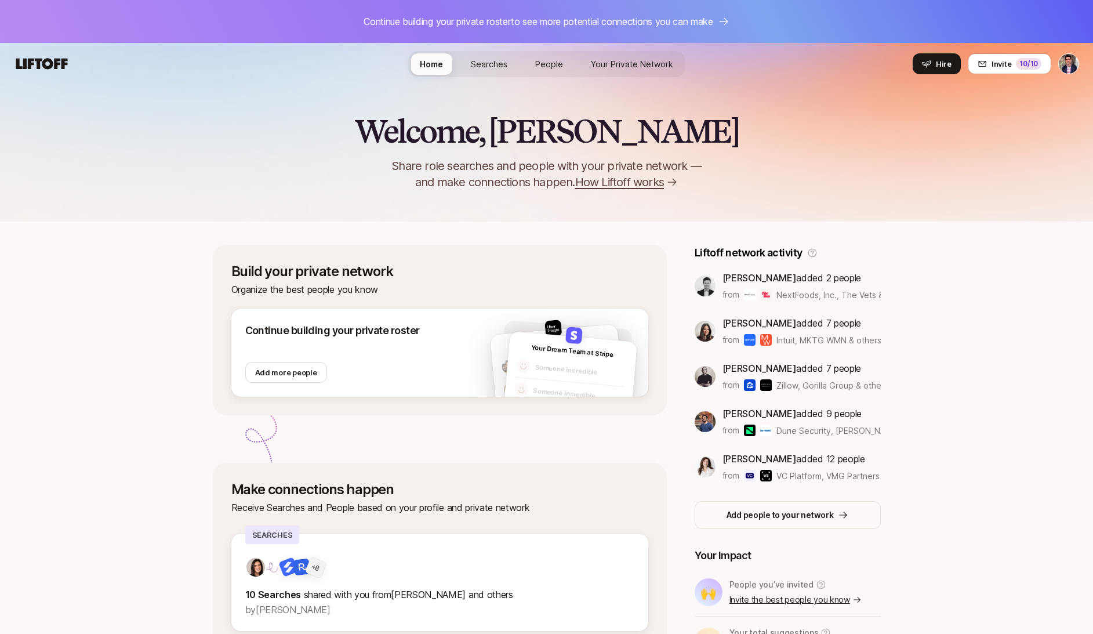
click at [496, 67] on span "Searches" at bounding box center [489, 64] width 37 height 10
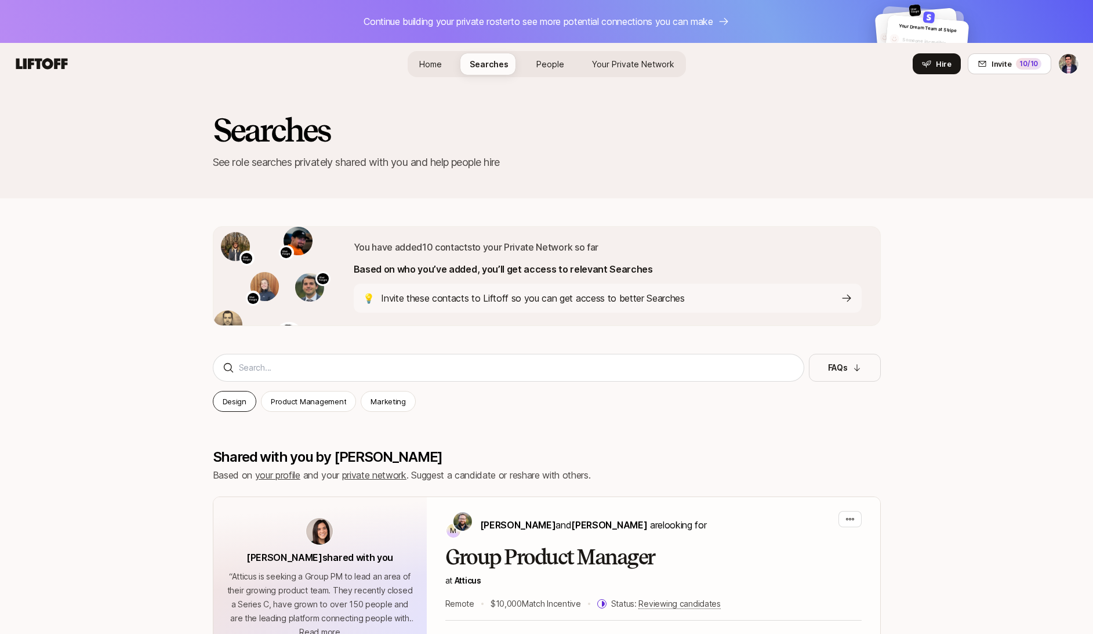
click at [234, 395] on p "Design" at bounding box center [235, 401] width 24 height 12
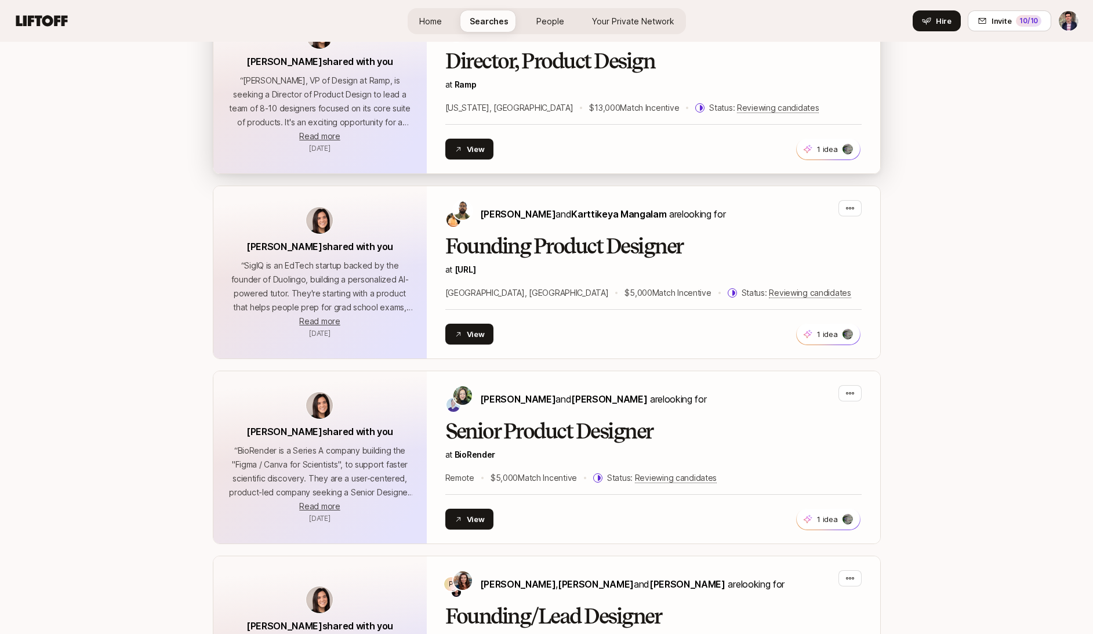
scroll to position [522, 0]
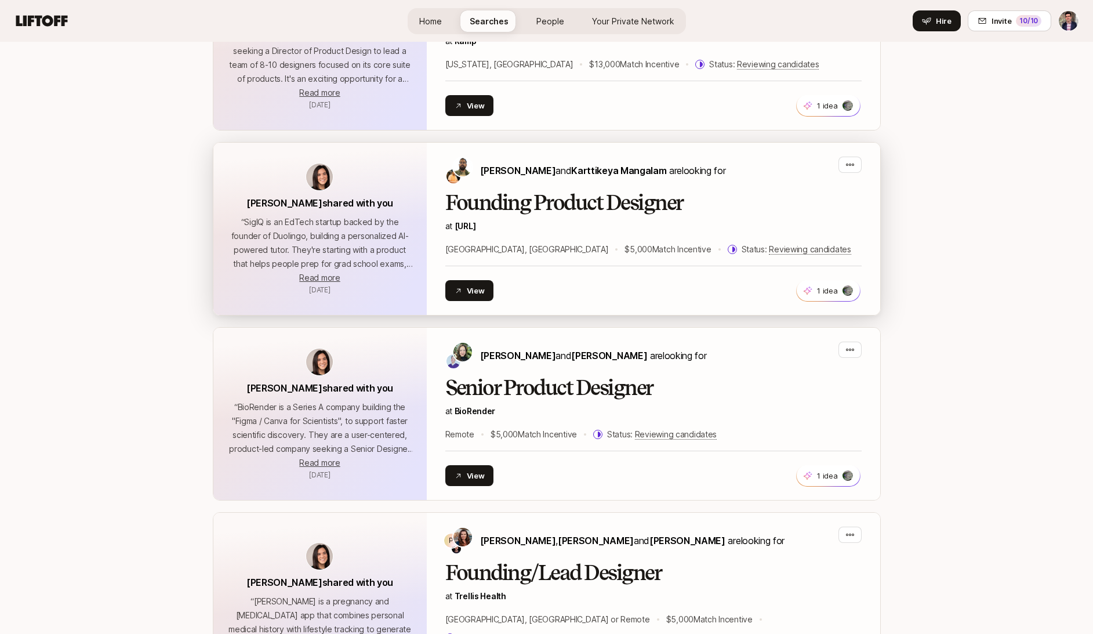
click at [601, 219] on p "at [URL]" at bounding box center [653, 226] width 416 height 14
